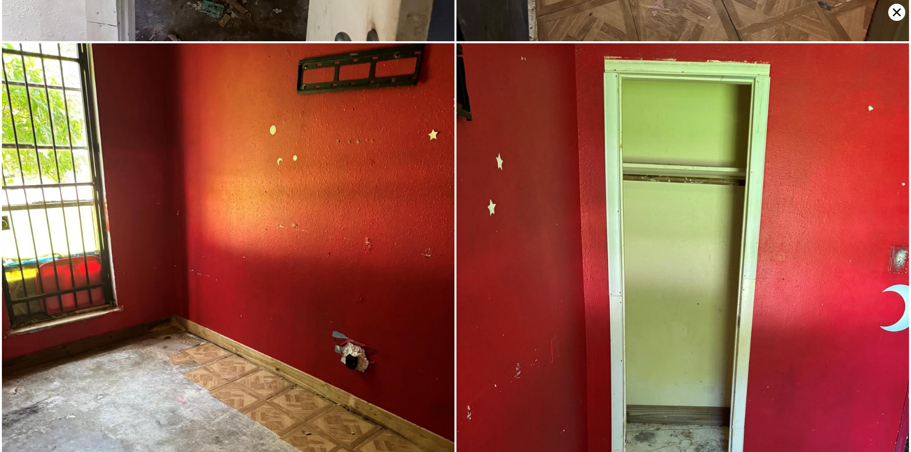
scroll to position [10276, 0]
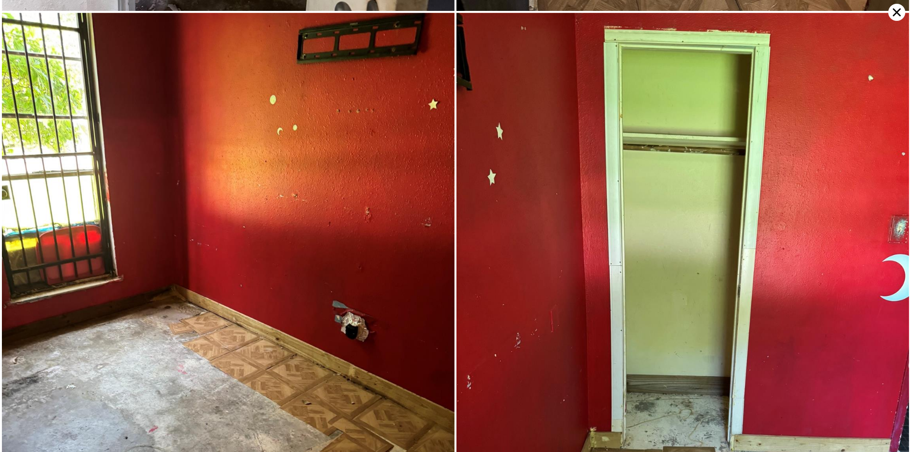
click at [889, 13] on icon at bounding box center [896, 12] width 17 height 17
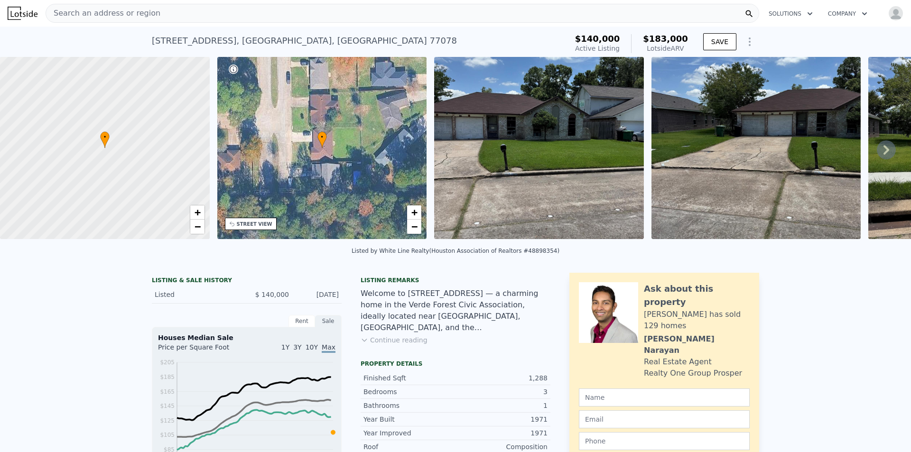
click at [397, 352] on div "Listing remarks Welcome to [STREET_ADDRESS] — a charming home in the Verde Fore…" at bounding box center [455, 317] width 190 height 80
click at [397, 345] on button "Continue reading" at bounding box center [393, 339] width 67 height 9
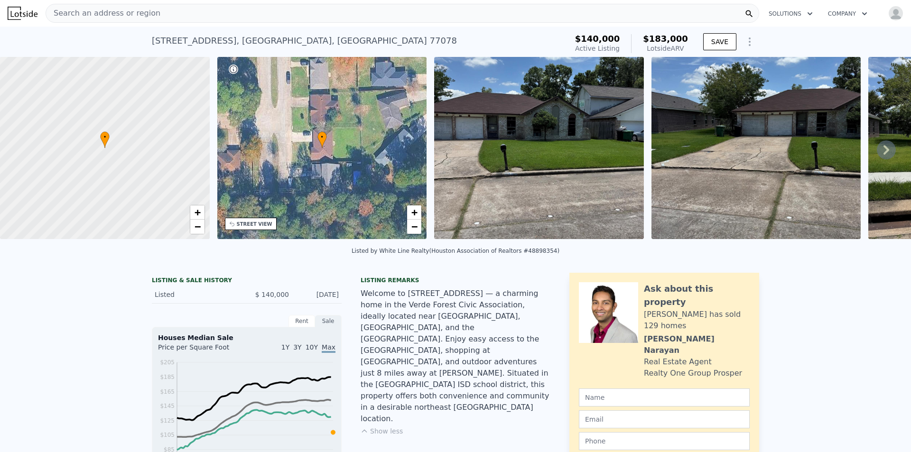
drag, startPoint x: 216, startPoint y: 2, endPoint x: 163, endPoint y: 10, distance: 53.8
drag, startPoint x: 163, startPoint y: 10, endPoint x: 89, endPoint y: 15, distance: 74.1
click at [89, 15] on span "Search an address or region" at bounding box center [103, 13] width 114 height 11
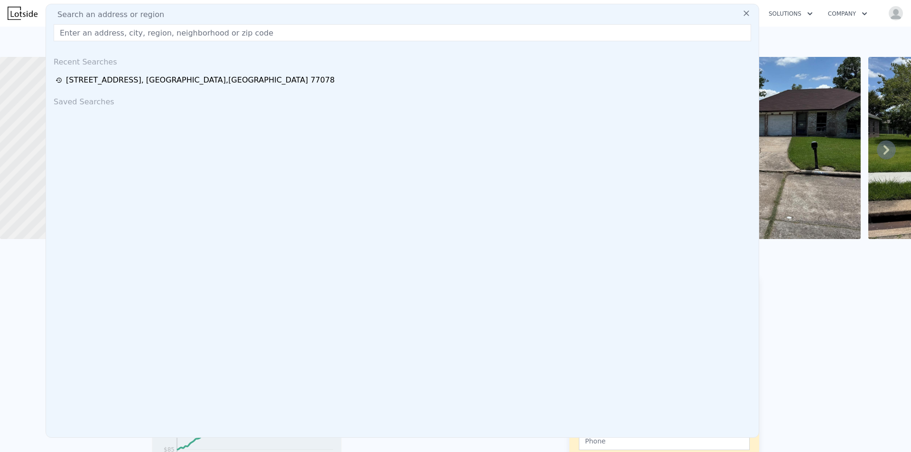
type input "1559 [PERSON_NAME], [GEOGRAPHIC_DATA]"
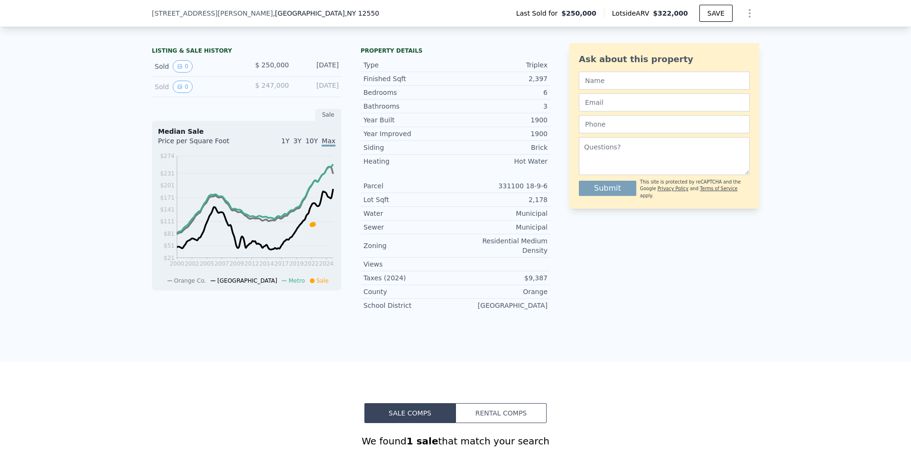
scroll to position [186, 0]
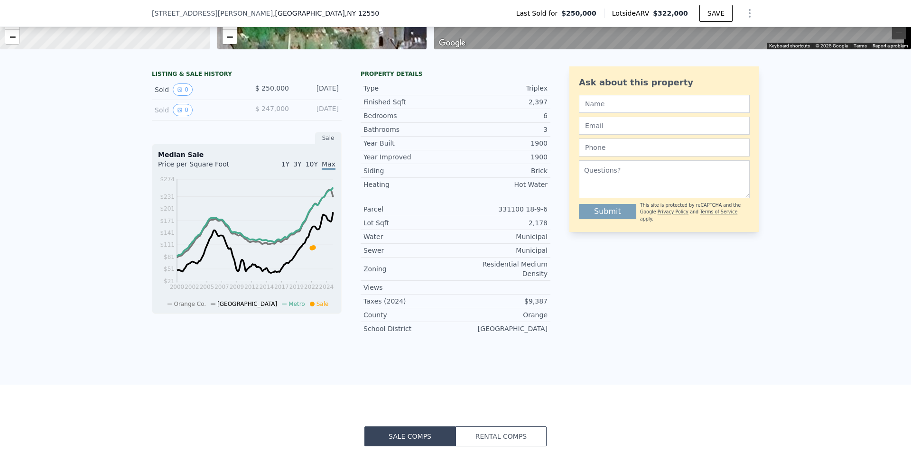
drag, startPoint x: 339, startPoint y: 93, endPoint x: 261, endPoint y: 96, distance: 77.8
click at [261, 96] on div "LISTING & SALE HISTORY Sold 0 $ 250,000 May 12, 2022 Sold 0 $ 247,000 Feb 27, 2…" at bounding box center [351, 204] width 398 height 277
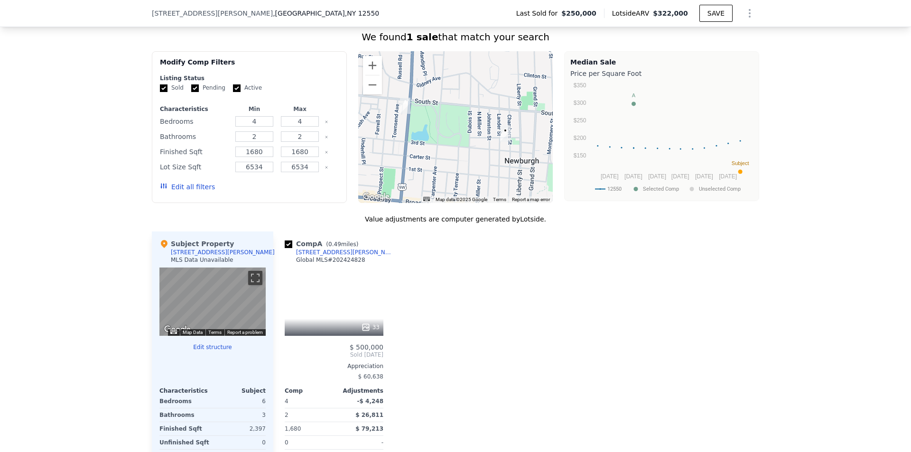
scroll to position [613, 0]
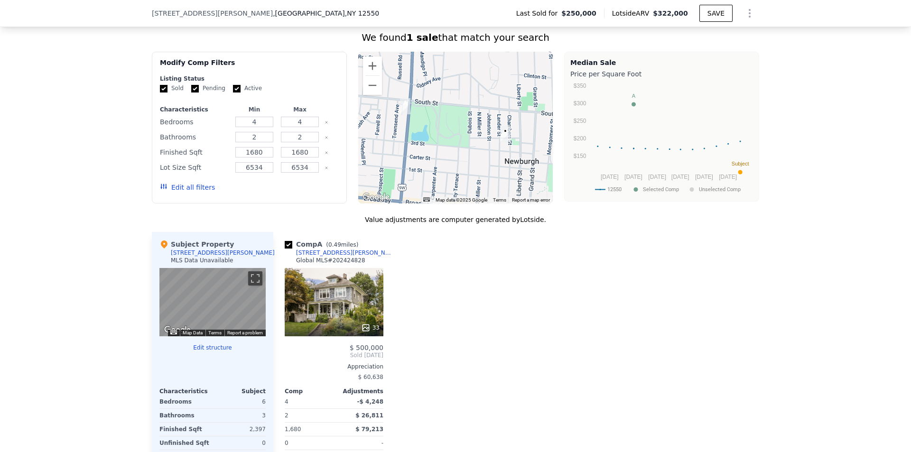
click at [364, 305] on div "33" at bounding box center [334, 302] width 99 height 68
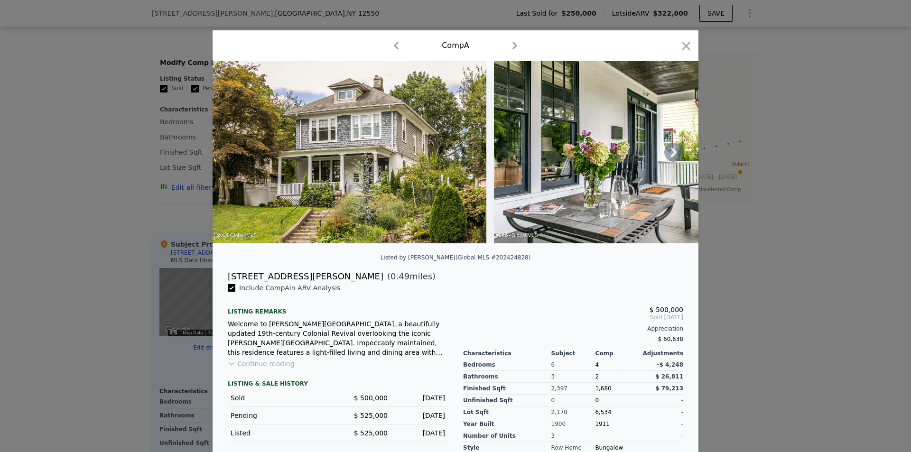
click at [672, 158] on icon at bounding box center [673, 152] width 19 height 19
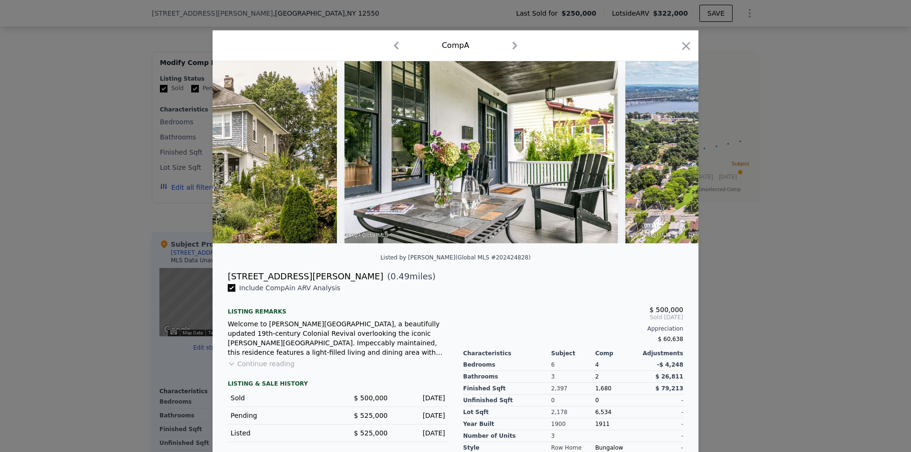
scroll to position [0, 228]
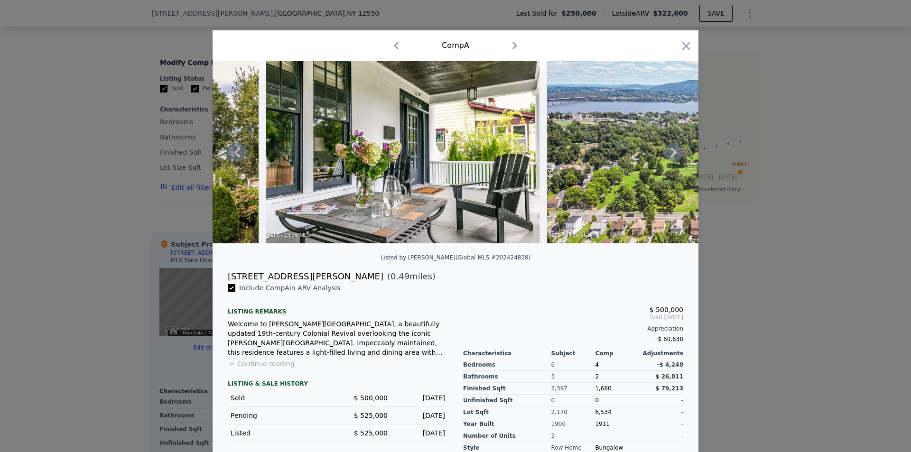
click at [672, 158] on icon at bounding box center [673, 152] width 19 height 19
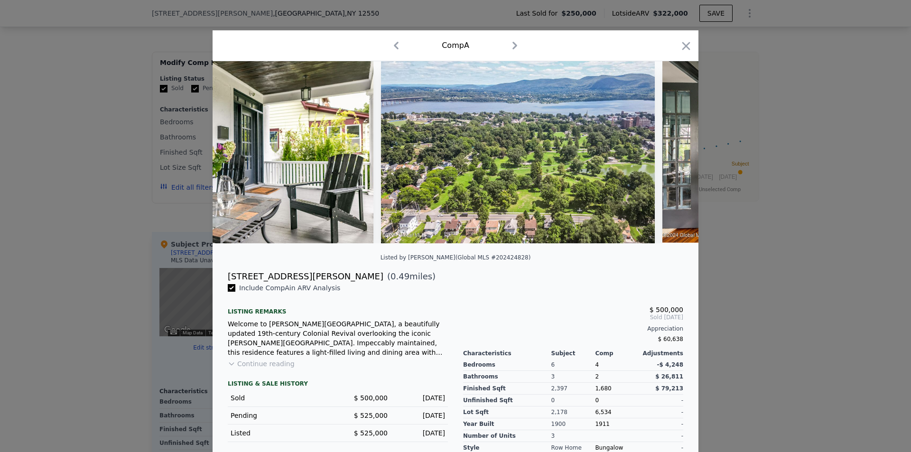
scroll to position [0, 455]
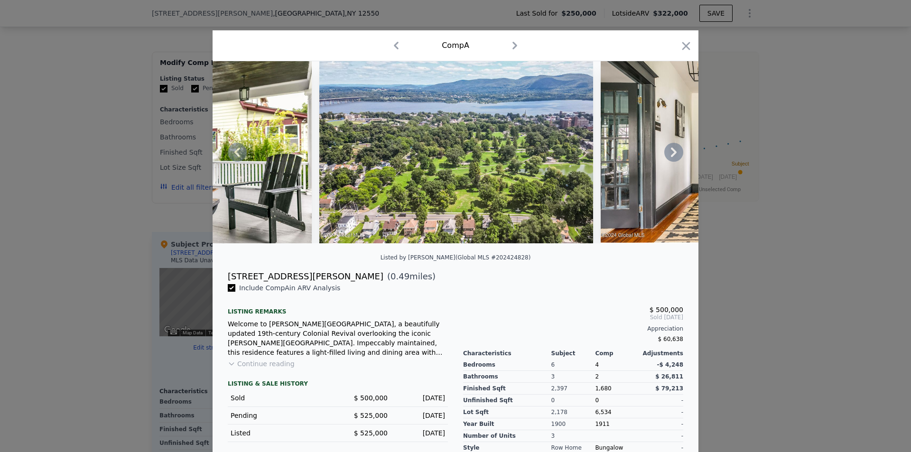
click at [672, 158] on div at bounding box center [455, 152] width 486 height 182
click at [672, 158] on icon at bounding box center [673, 152] width 19 height 19
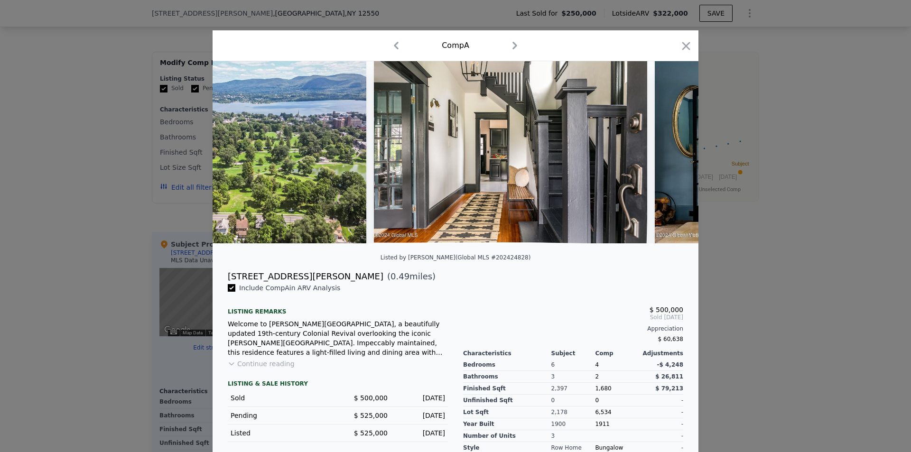
scroll to position [0, 683]
click at [668, 157] on icon at bounding box center [673, 152] width 19 height 19
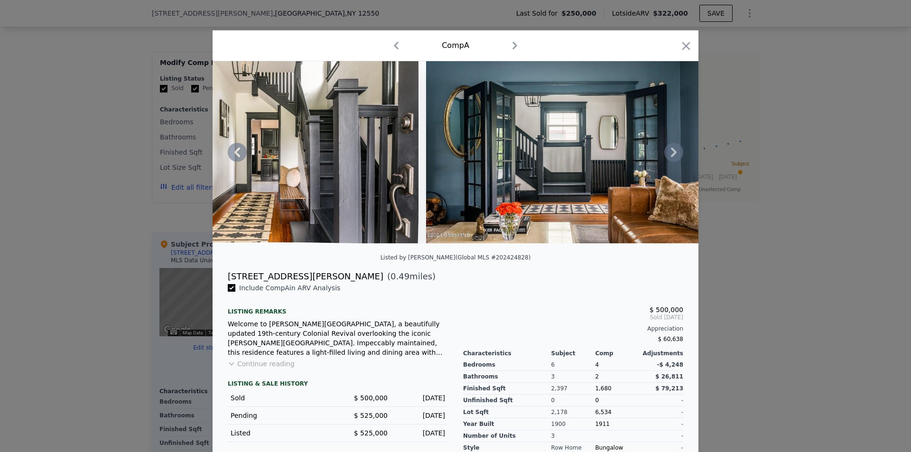
click at [668, 157] on icon at bounding box center [673, 152] width 19 height 19
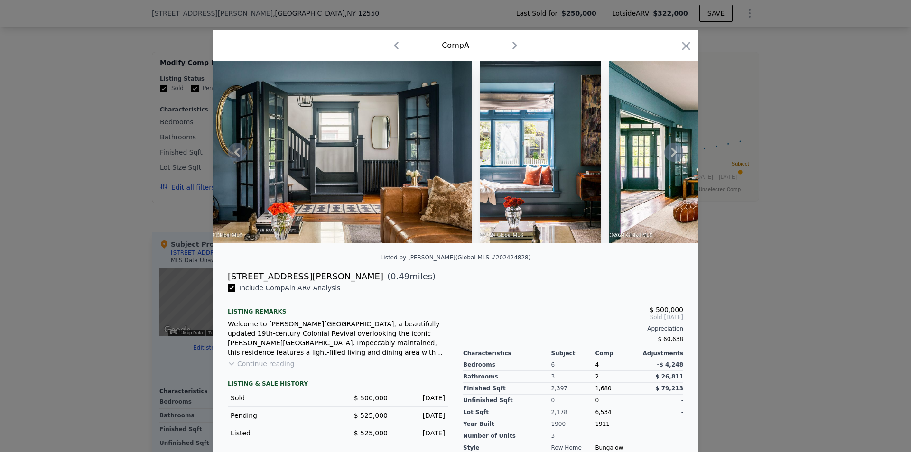
click at [668, 157] on icon at bounding box center [673, 152] width 19 height 19
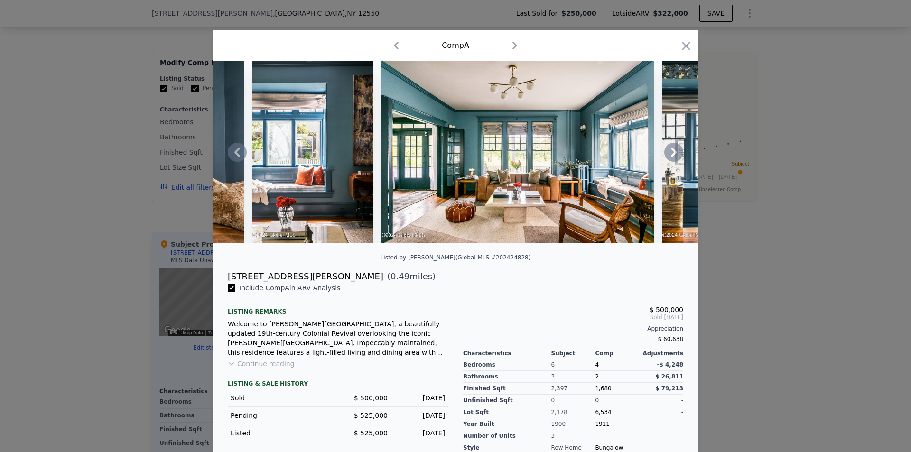
click at [668, 157] on icon at bounding box center [673, 152] width 19 height 19
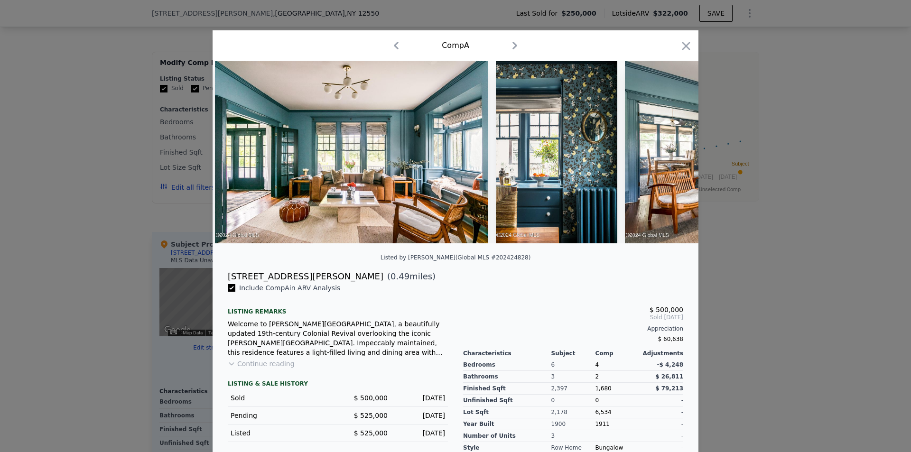
scroll to position [0, 1594]
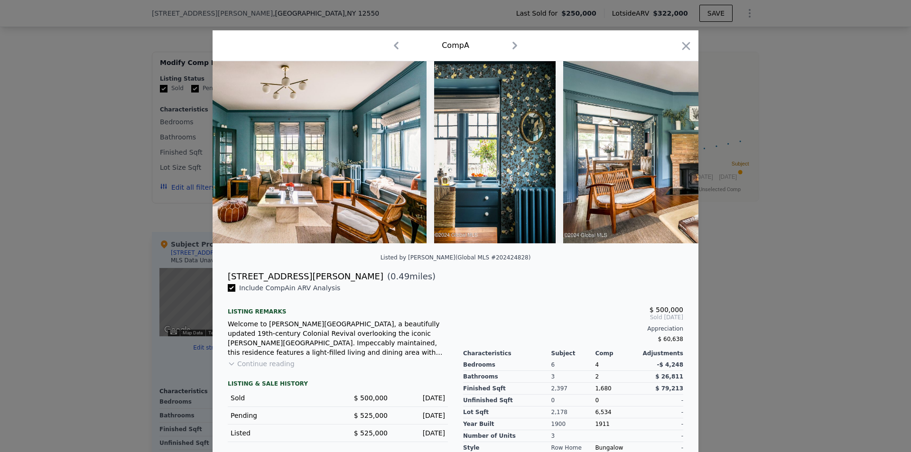
click at [668, 157] on div at bounding box center [455, 152] width 486 height 182
click at [666, 151] on icon at bounding box center [673, 152] width 19 height 19
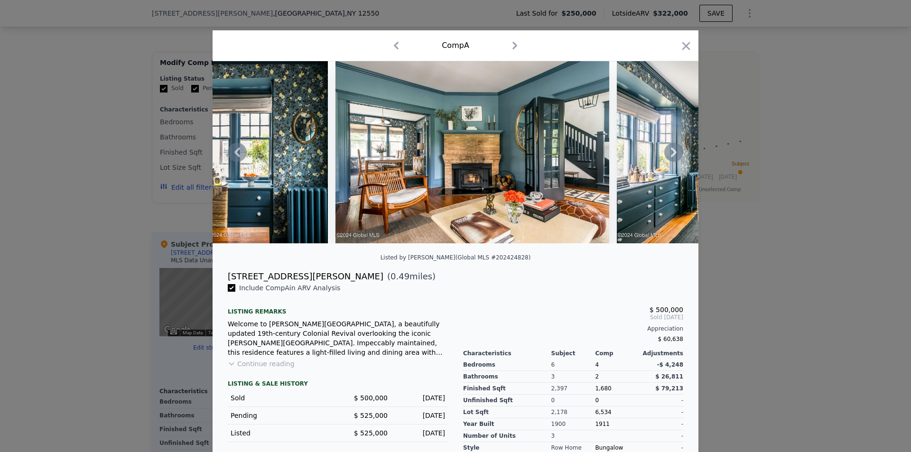
click at [666, 151] on icon at bounding box center [673, 152] width 19 height 19
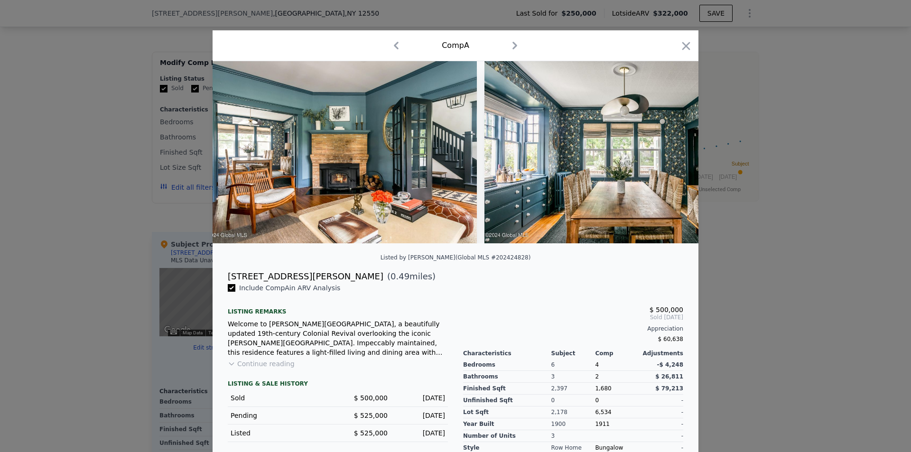
scroll to position [0, 2049]
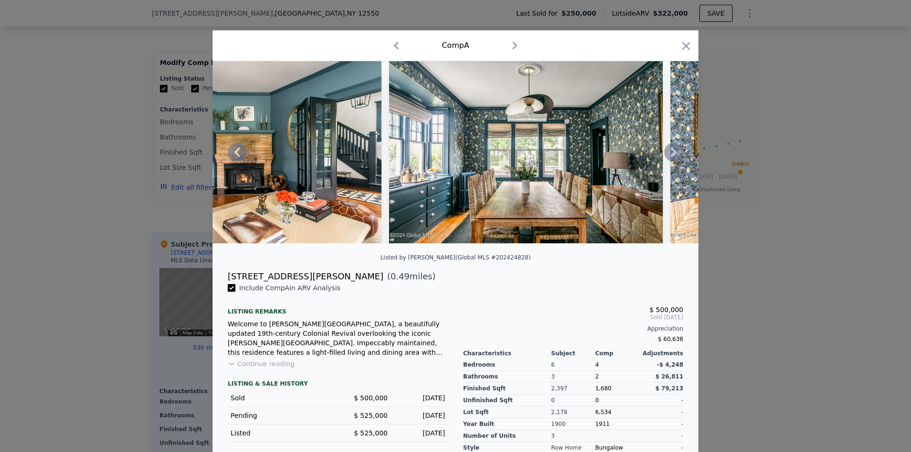
click at [666, 151] on icon at bounding box center [673, 152] width 19 height 19
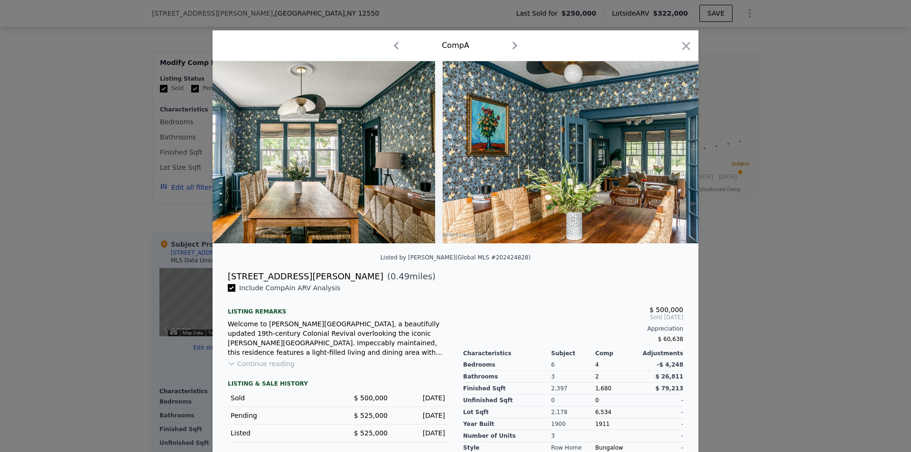
click at [666, 151] on img at bounding box center [580, 152] width 274 height 182
click at [666, 151] on icon at bounding box center [673, 152] width 19 height 19
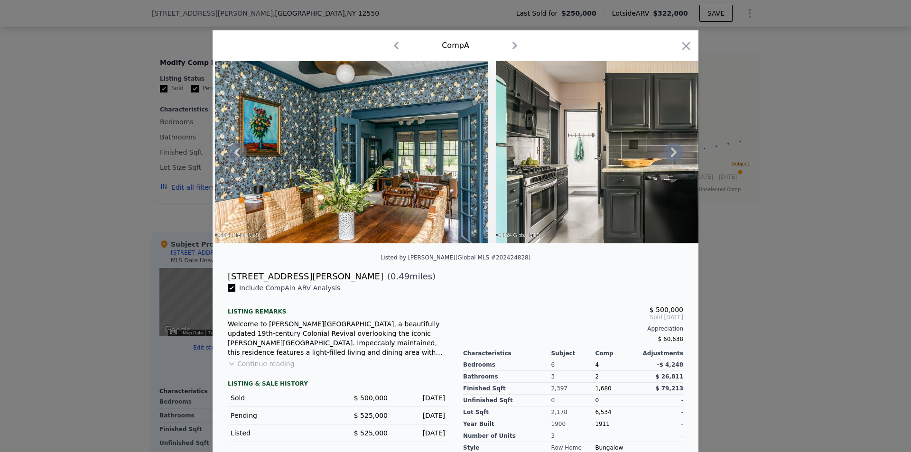
click at [666, 151] on icon at bounding box center [673, 152] width 19 height 19
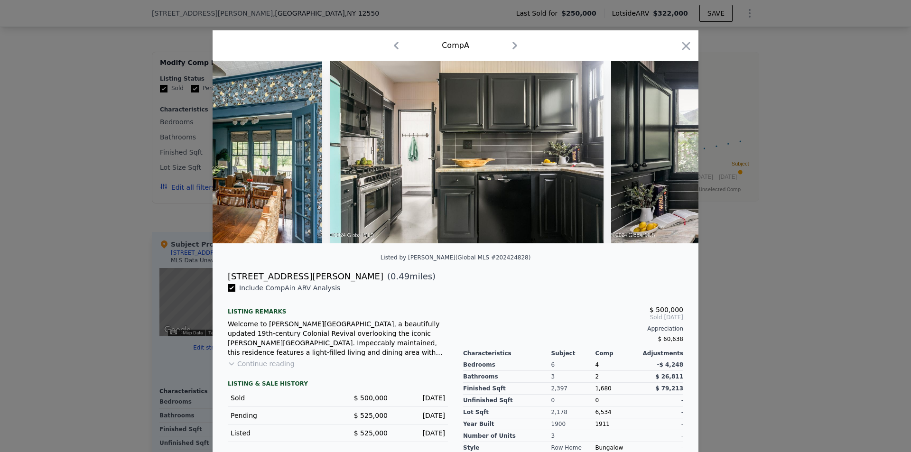
scroll to position [0, 2732]
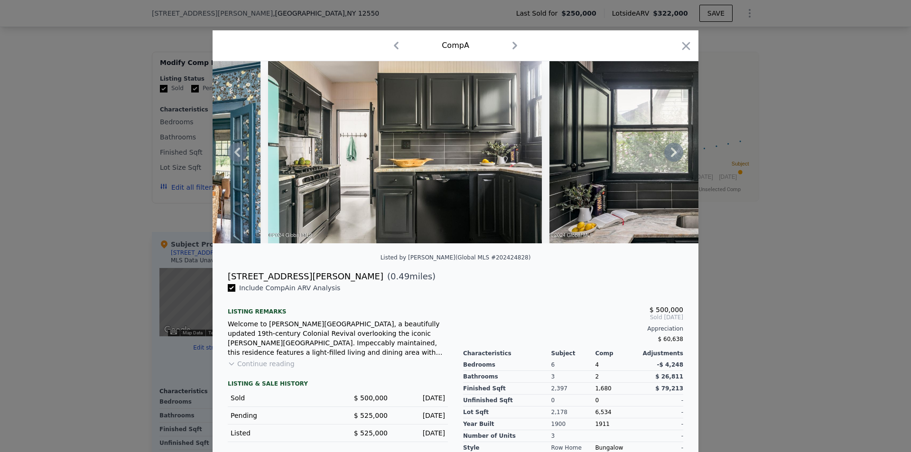
click at [666, 151] on icon at bounding box center [673, 152] width 19 height 19
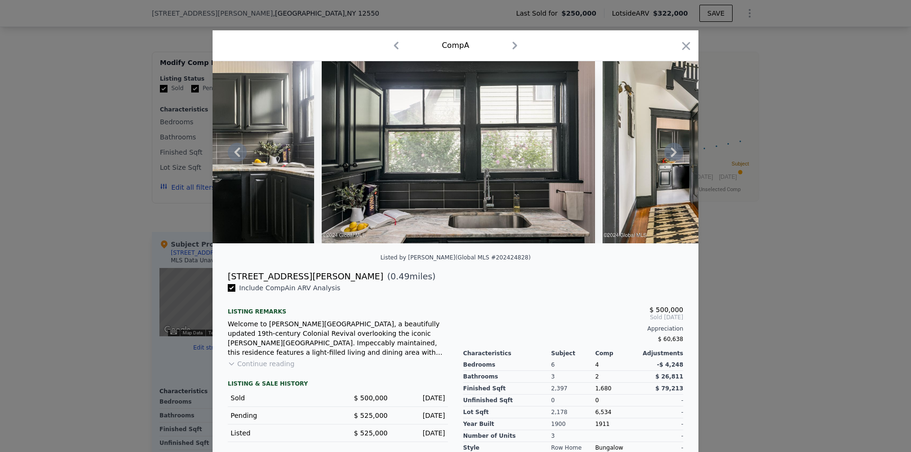
click at [666, 151] on icon at bounding box center [673, 152] width 19 height 19
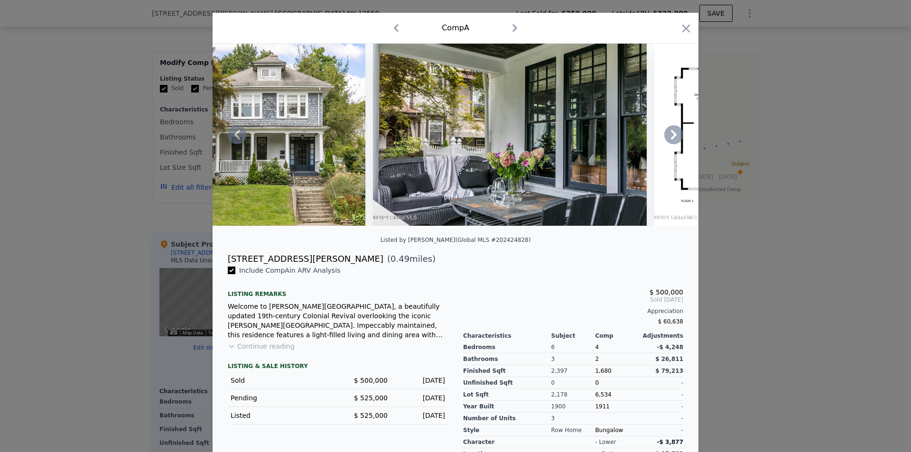
scroll to position [0, 0]
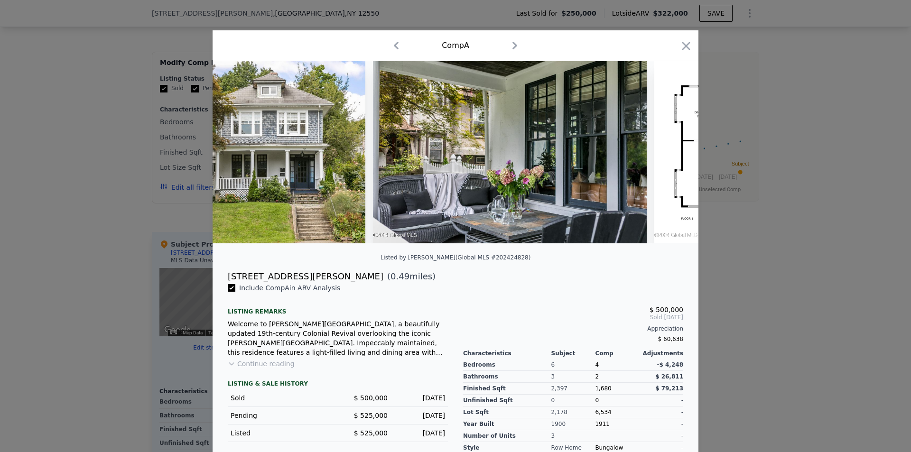
click at [760, 188] on div at bounding box center [455, 226] width 911 height 452
